Goal: Task Accomplishment & Management: Manage account settings

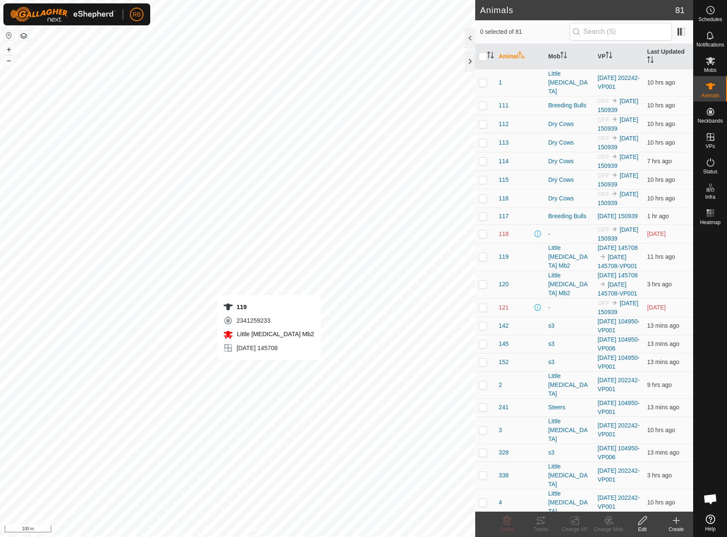
checkbox input "true"
click at [544, 520] on icon at bounding box center [541, 521] width 10 height 10
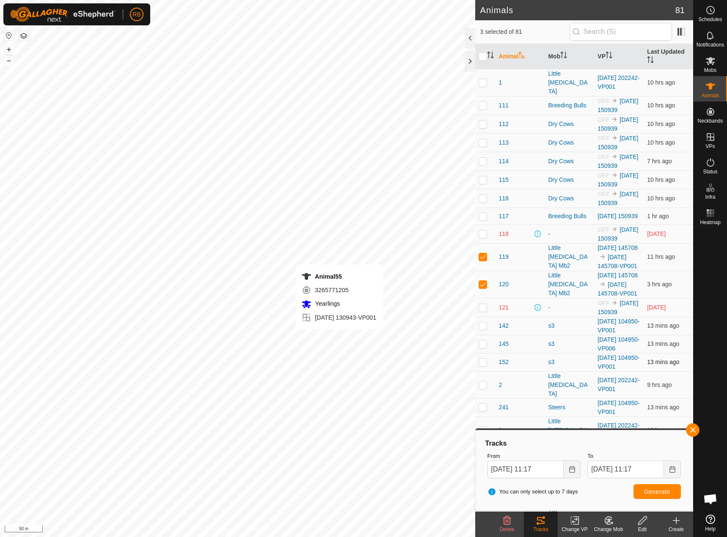
checkbox input "false"
checkbox input "true"
checkbox input "false"
checkbox input "true"
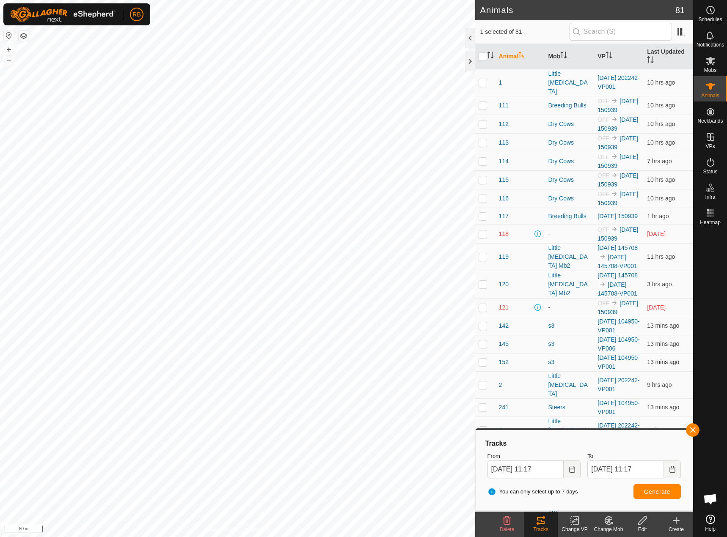
checkbox input "true"
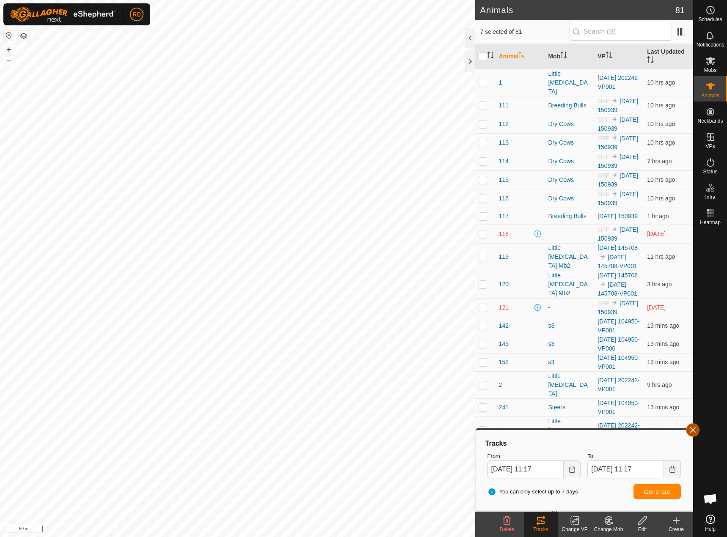
click at [696, 426] on button "button" at bounding box center [693, 430] width 14 height 14
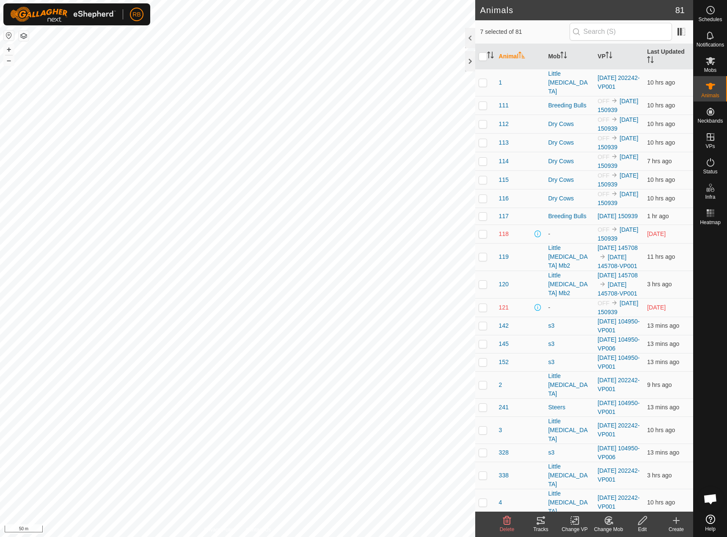
click at [539, 524] on icon at bounding box center [541, 520] width 8 height 7
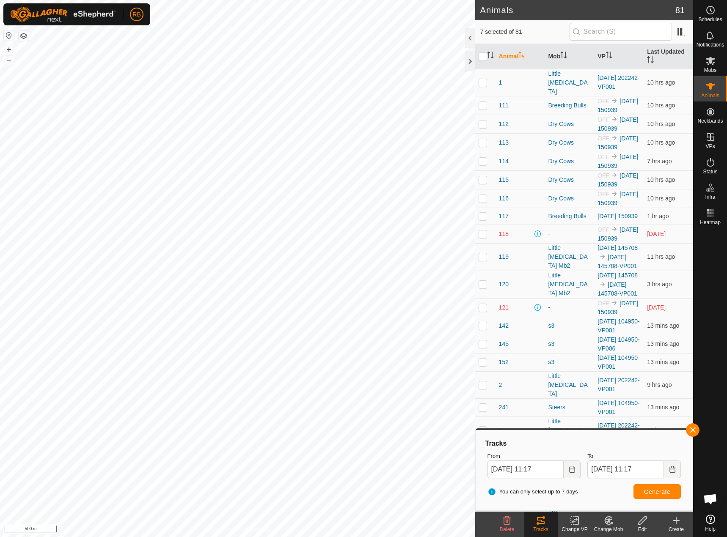
click at [0, 442] on html "RB Schedules Notifications Mobs Animals Neckbands VPs Status Infra Heatmap Help…" at bounding box center [363, 268] width 727 height 537
